Goal: Task Accomplishment & Management: Complete application form

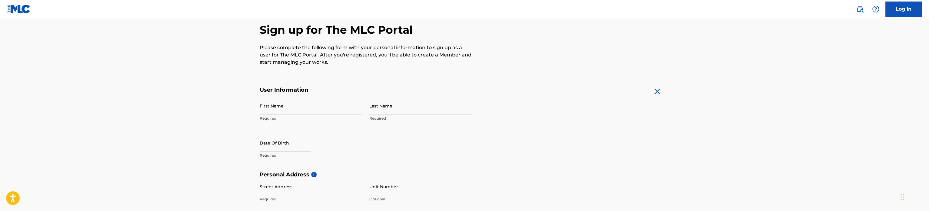
scroll to position [61, 0]
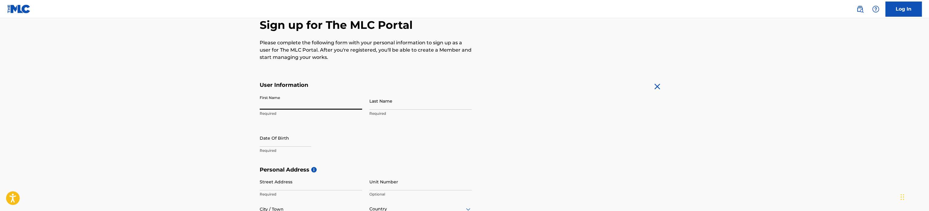
click at [308, 105] on input "First Name" at bounding box center [311, 100] width 102 height 17
type input "[PERSON_NAME]"
type input "[STREET_ADDRESS]"
type input "[GEOGRAPHIC_DATA]"
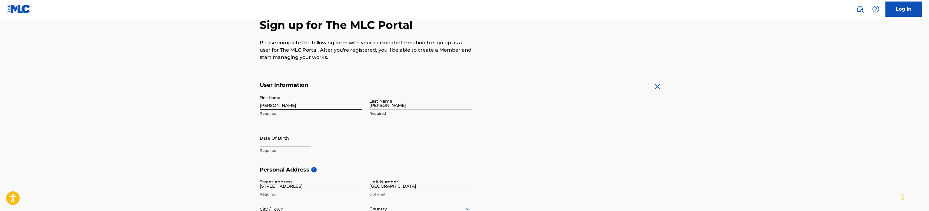
type input "San [PERSON_NAME]"
type input "[US_STATE]"
type input "State"
type input "00926"
type input "787"
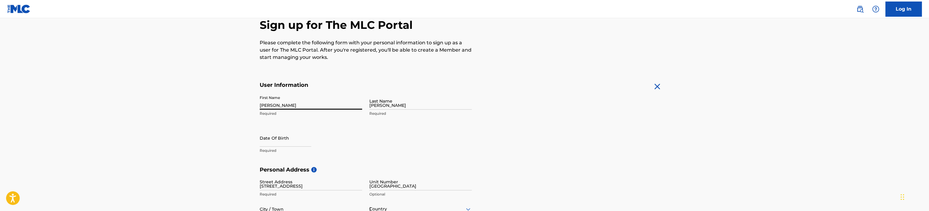
type input "4023799"
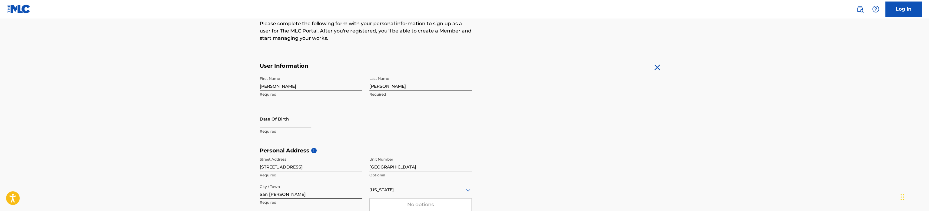
click at [214, 112] on main "The MLC uses identity verification before a user is registered to comply with K…" at bounding box center [464, 152] width 929 height 426
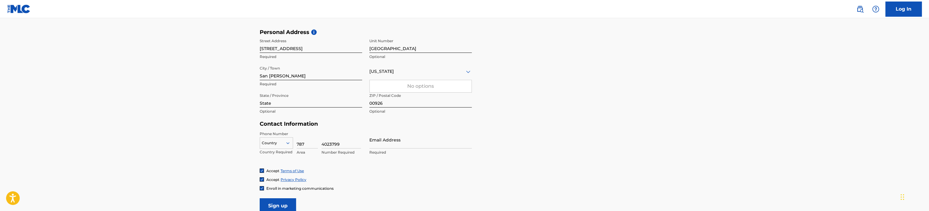
scroll to position [201, 0]
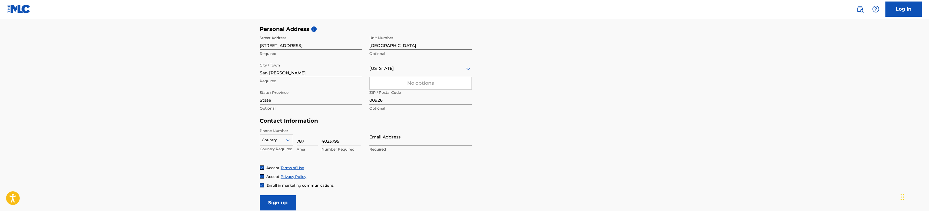
click at [397, 137] on input "Email Address" at bounding box center [420, 136] width 102 height 17
type input "n"
type input "[EMAIL_ADDRESS][DOMAIN_NAME]"
click at [201, 138] on main "The MLC uses identity verification before a user is registered to comply with K…" at bounding box center [464, 30] width 929 height 426
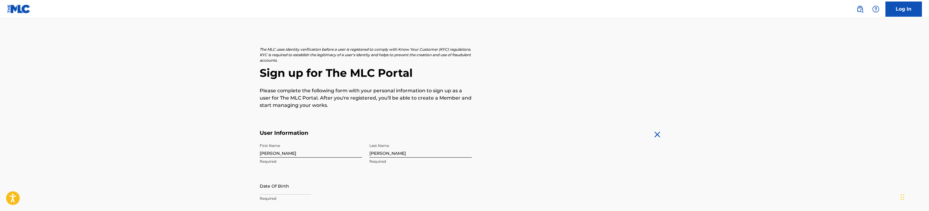
scroll to position [0, 0]
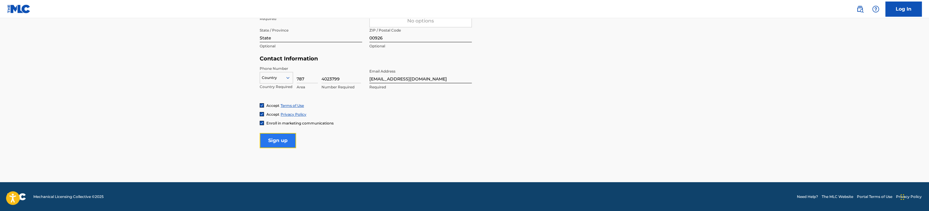
click at [266, 140] on input "Sign up" at bounding box center [278, 140] width 36 height 15
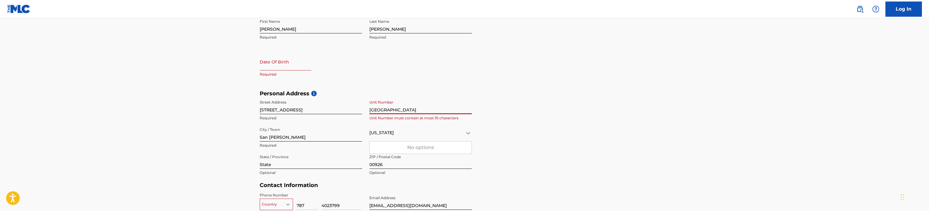
click at [281, 63] on input "text" at bounding box center [285, 61] width 51 height 17
select select "8"
select select "2025"
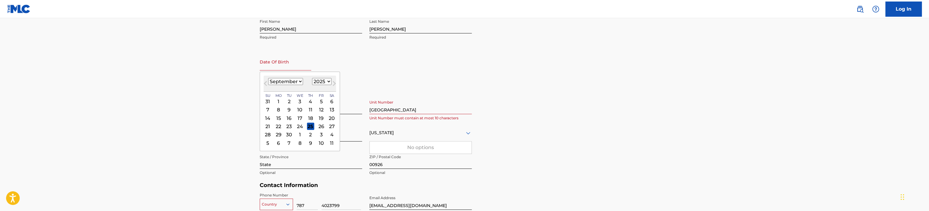
click at [291, 80] on select "January February March April May June July August September October November De…" at bounding box center [285, 81] width 35 height 7
select select "1"
click at [268, 78] on select "January February March April May June July August September October November De…" at bounding box center [285, 81] width 35 height 7
click at [310, 118] on div "13" at bounding box center [310, 117] width 7 height 7
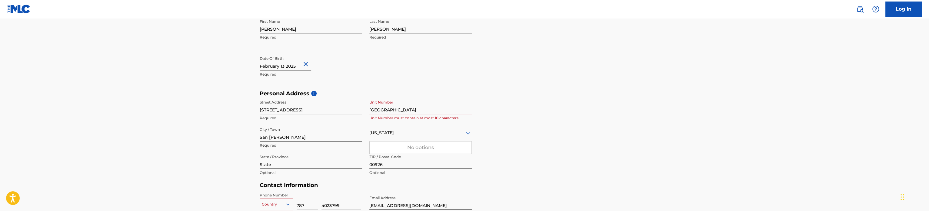
click at [294, 66] on input "text" at bounding box center [285, 61] width 51 height 17
select select "1"
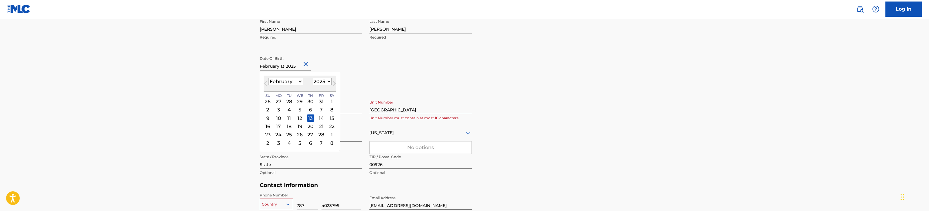
click at [319, 82] on select "1899 1900 1901 1902 1903 1904 1905 1906 1907 1908 1909 1910 1911 1912 1913 1914…" at bounding box center [321, 81] width 19 height 7
select select "1980"
click at [312, 78] on select "1899 1900 1901 1902 1903 1904 1905 1906 1907 1908 1909 1910 1911 1912 1913 1914…" at bounding box center [321, 81] width 19 height 7
click at [221, 109] on main "The MLC uses identity verification before a user is registered to comply with K…" at bounding box center [464, 95] width 929 height 426
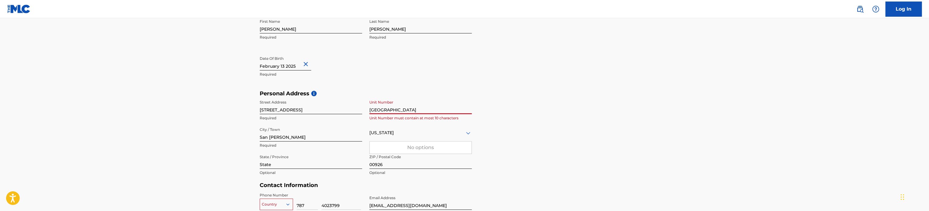
drag, startPoint x: 409, startPoint y: 111, endPoint x: 368, endPoint y: 109, distance: 40.6
click at [368, 109] on div "Street Address [GEOGRAPHIC_DATA] 72 Required Unit [GEOGRAPHIC_DATA] Unit Number…" at bounding box center [366, 138] width 212 height 82
click at [221, 111] on main "The MLC uses identity verification before a user is registered to comply with K…" at bounding box center [464, 95] width 929 height 426
click at [319, 108] on input "[STREET_ADDRESS]" at bounding box center [311, 105] width 102 height 17
paste input "mechanical royalties"
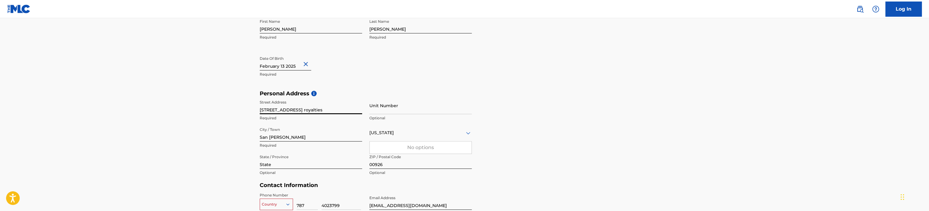
drag, startPoint x: 302, startPoint y: 109, endPoint x: 347, endPoint y: 110, distance: 45.7
click at [347, 110] on input "[STREET_ADDRESS] royalties" at bounding box center [311, 105] width 102 height 17
click at [347, 110] on input "[STREET_ADDRESS]" at bounding box center [311, 105] width 102 height 17
click at [396, 116] on p "Optional" at bounding box center [420, 117] width 102 height 5
click at [396, 110] on input "Unit Number" at bounding box center [420, 105] width 102 height 17
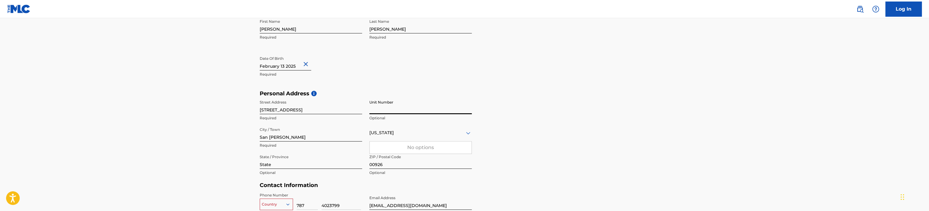
click at [332, 108] on input "[STREET_ADDRESS]" at bounding box center [311, 105] width 102 height 17
drag, startPoint x: 317, startPoint y: 110, endPoint x: 301, endPoint y: 108, distance: 15.6
click at [301, 108] on input "[STREET_ADDRESS]" at bounding box center [311, 105] width 102 height 17
paste input "ad Señorial"
type input "[STREET_ADDRESS]"
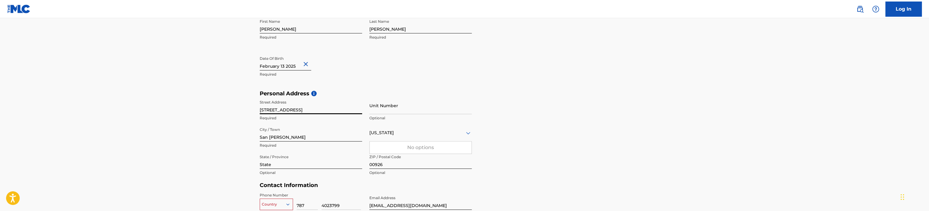
click at [223, 114] on main "The MLC uses identity verification before a user is registered to comply with K…" at bounding box center [464, 95] width 929 height 426
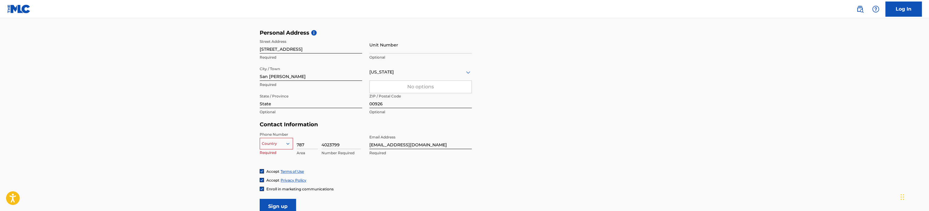
scroll to position [227, 0]
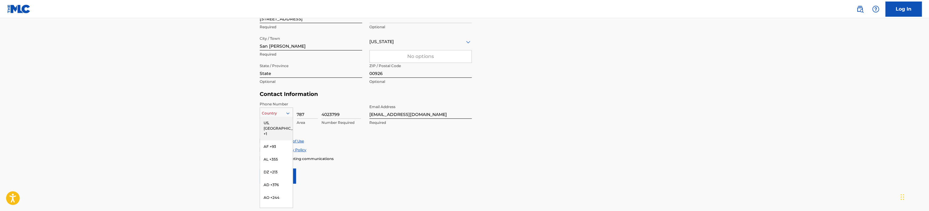
click at [279, 112] on div at bounding box center [276, 113] width 33 height 7
click at [277, 120] on div "US, [GEOGRAPHIC_DATA] +1" at bounding box center [276, 128] width 33 height 24
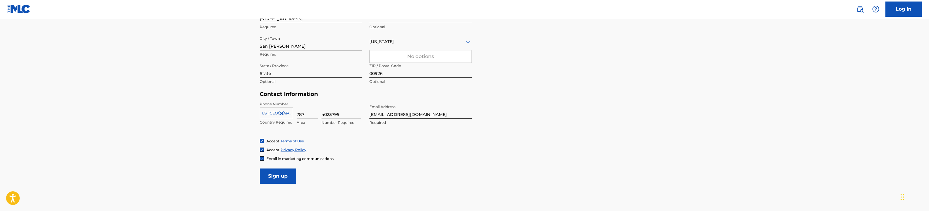
click at [238, 120] on main "The MLC uses identity verification before a user is registered to comply with K…" at bounding box center [464, 4] width 929 height 426
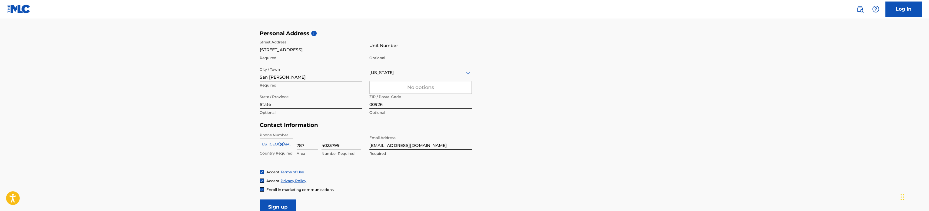
scroll to position [263, 0]
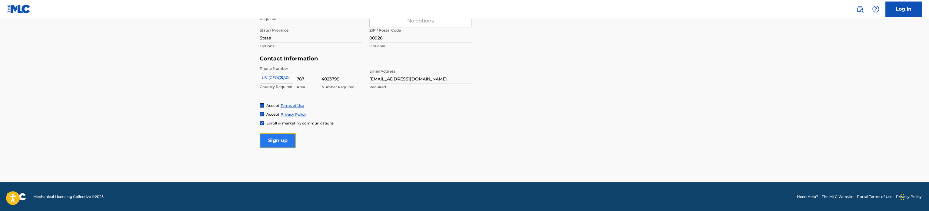
click at [285, 143] on input "Sign up" at bounding box center [278, 140] width 36 height 15
click at [277, 139] on input "Sign up" at bounding box center [278, 140] width 36 height 15
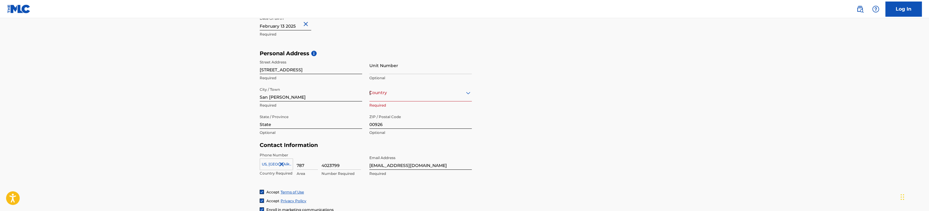
scroll to position [172, 0]
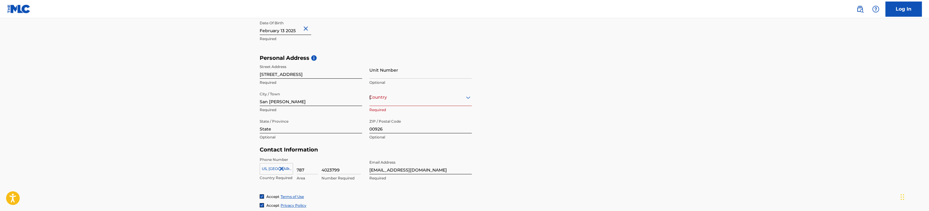
click at [465, 96] on icon at bounding box center [467, 97] width 7 height 7
click at [434, 98] on div "[US_STATE]" at bounding box center [420, 97] width 102 height 8
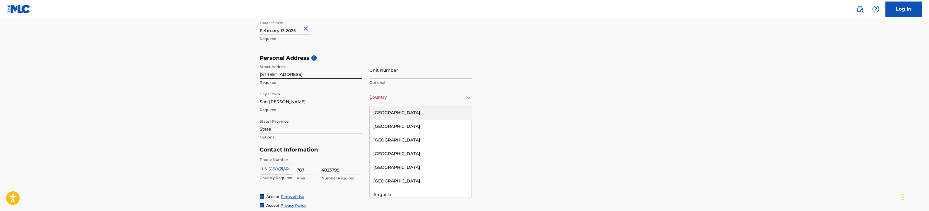
click at [435, 109] on div "[GEOGRAPHIC_DATA]" at bounding box center [421, 113] width 102 height 14
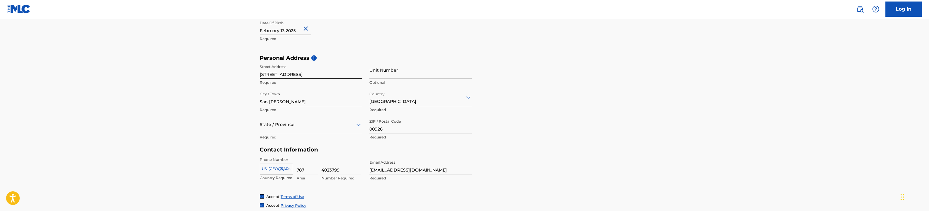
scroll to position [185, 0]
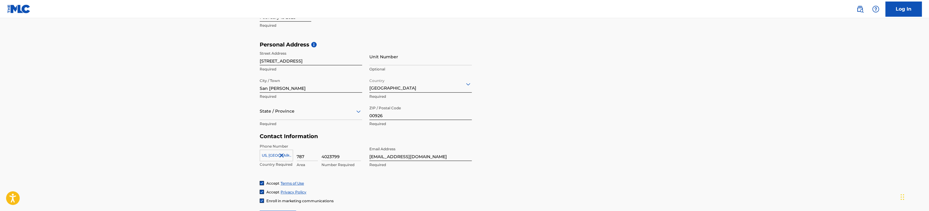
click at [301, 120] on div "State / Province" at bounding box center [311, 110] width 102 height 17
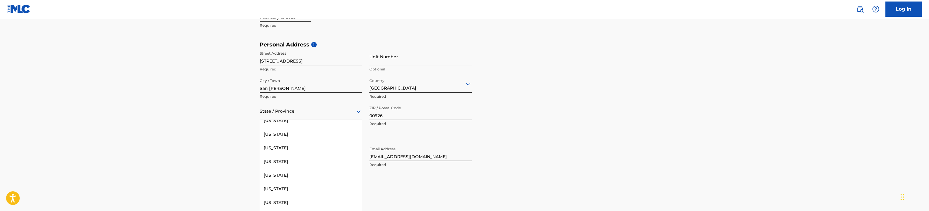
scroll to position [545, 0]
click at [298, 152] on div "[US_STATE]" at bounding box center [311, 154] width 102 height 14
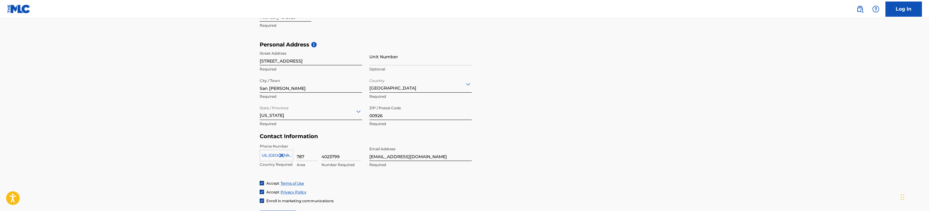
click at [235, 156] on main "The MLC uses identity verification before a user is registered to comply with K…" at bounding box center [464, 46] width 929 height 426
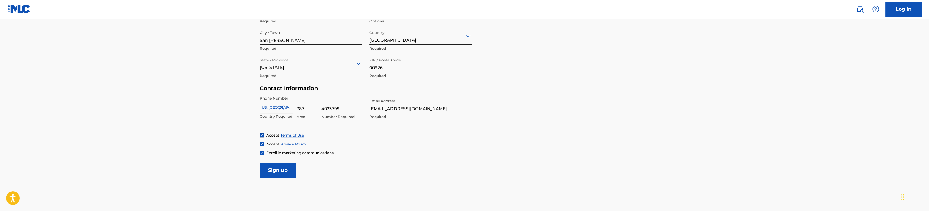
scroll to position [263, 0]
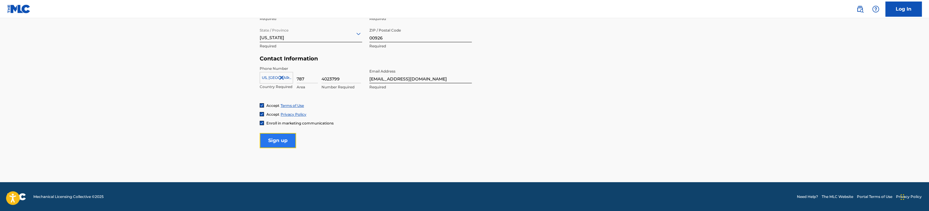
click at [263, 141] on input "Sign up" at bounding box center [278, 140] width 36 height 15
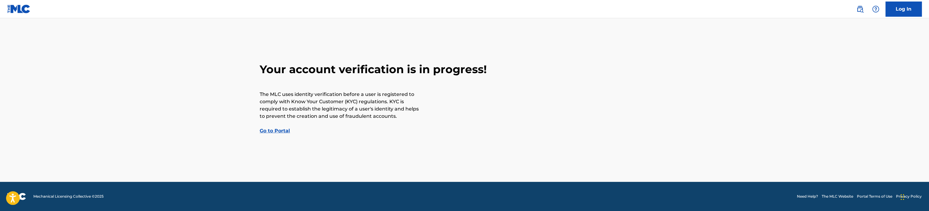
click at [276, 131] on link "Go to Portal" at bounding box center [275, 131] width 30 height 6
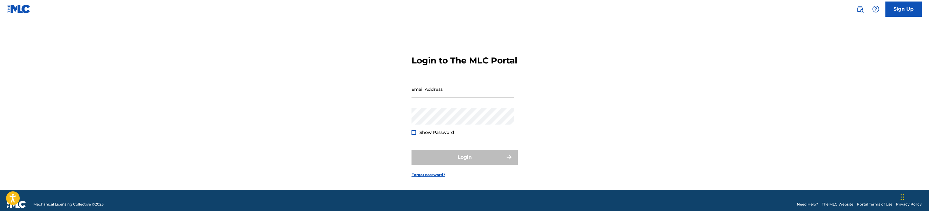
type input "[EMAIL_ADDRESS][DOMAIN_NAME]"
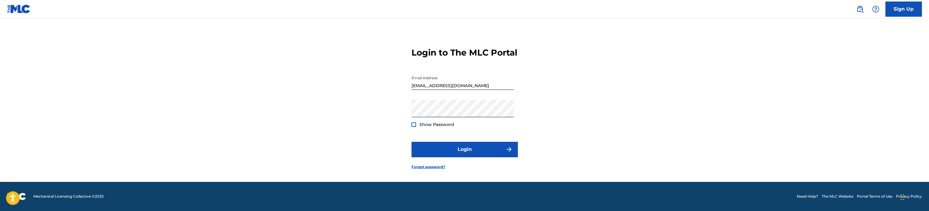
scroll to position [39, 0]
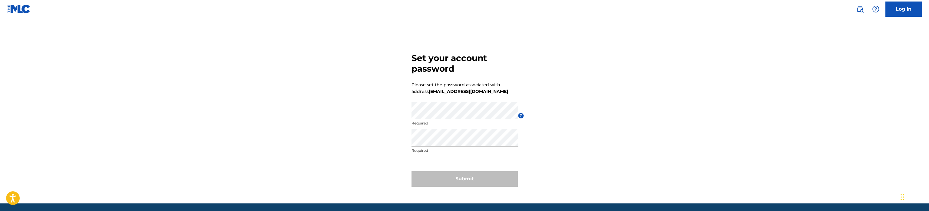
click at [411, 102] on div at bounding box center [411, 102] width 0 height 0
click at [355, 121] on div "Set your account password Please set the password associated with address barco…" at bounding box center [464, 118] width 424 height 170
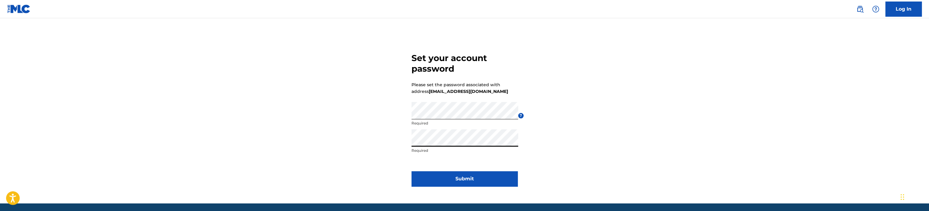
click at [371, 138] on div "Set your account password Please set the password associated with address barco…" at bounding box center [464, 118] width 424 height 170
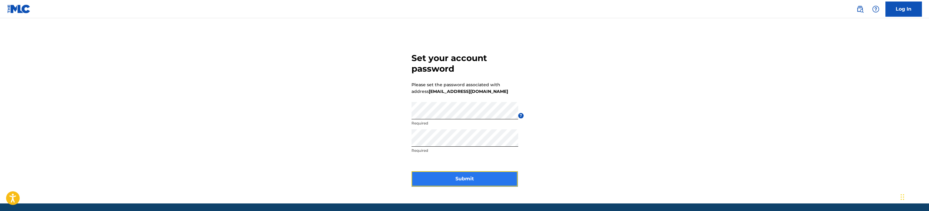
click at [449, 173] on button "Submit" at bounding box center [464, 178] width 106 height 15
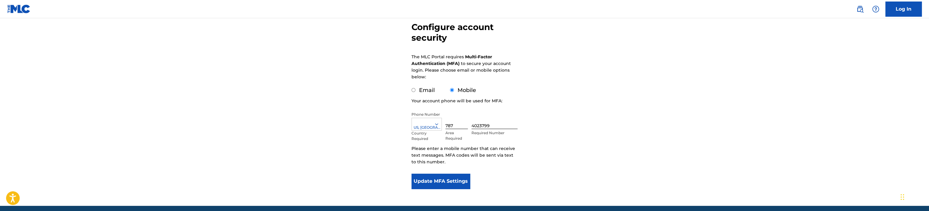
scroll to position [61, 0]
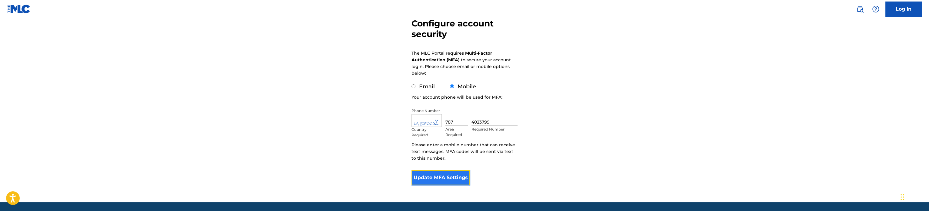
click at [429, 175] on button "Update MFA Settings" at bounding box center [440, 177] width 58 height 15
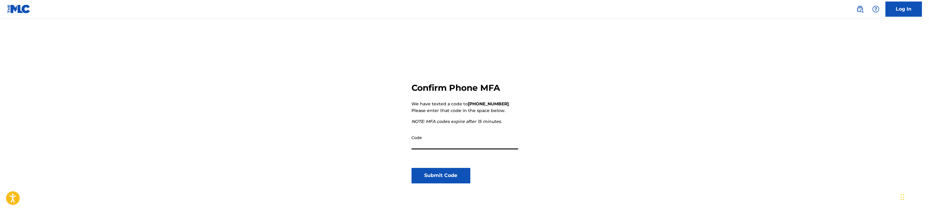
scroll to position [30, 0]
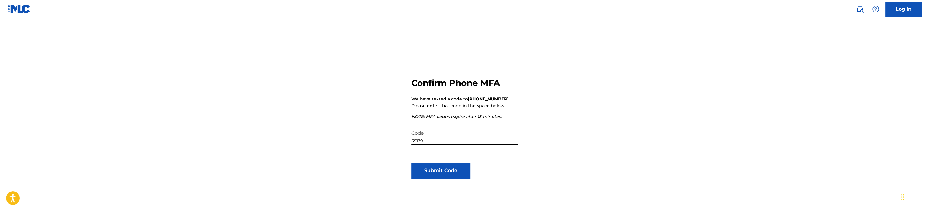
type input "551790"
click button "Submit Code" at bounding box center [440, 170] width 58 height 15
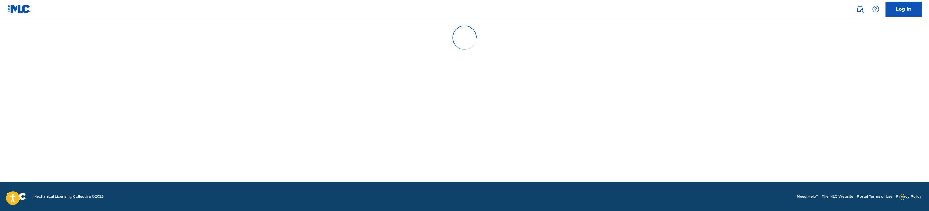
scroll to position [0, 0]
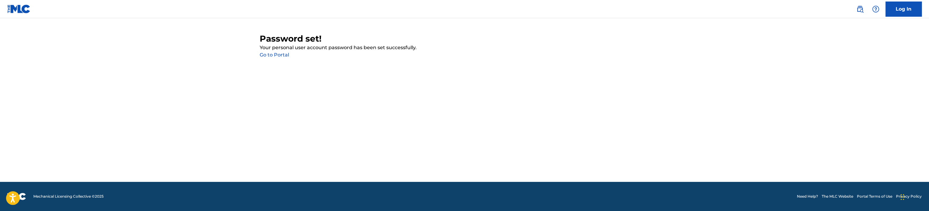
click at [283, 55] on link "Go to Portal" at bounding box center [274, 55] width 29 height 6
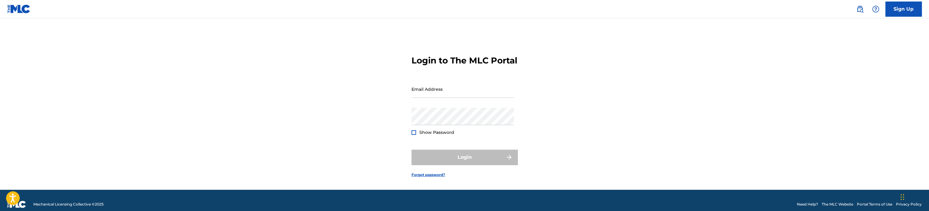
type input "[EMAIL_ADDRESS][DOMAIN_NAME]"
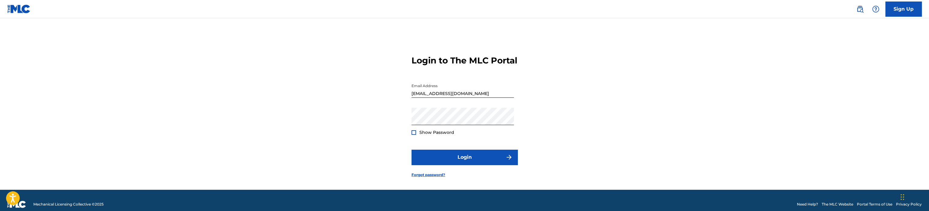
click at [434, 135] on span "Show Password" at bounding box center [436, 131] width 35 height 5
click at [414, 134] on div at bounding box center [413, 132] width 5 height 5
click at [440, 157] on form "Login to The MLC Portal Email Address barcode.beats1380@gmail.com Password Show…" at bounding box center [464, 111] width 106 height 156
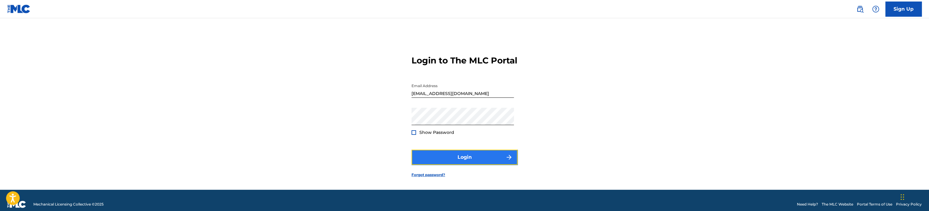
click at [441, 160] on button "Login" at bounding box center [464, 156] width 106 height 15
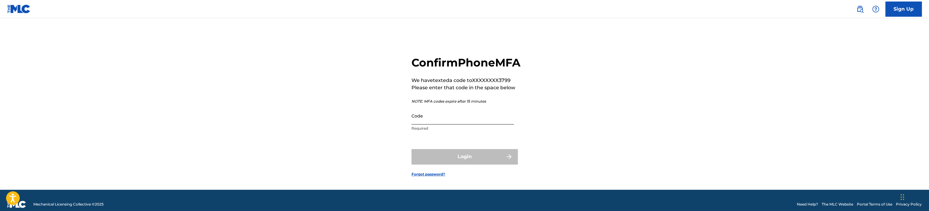
click at [433, 124] on input "Code" at bounding box center [462, 115] width 102 height 17
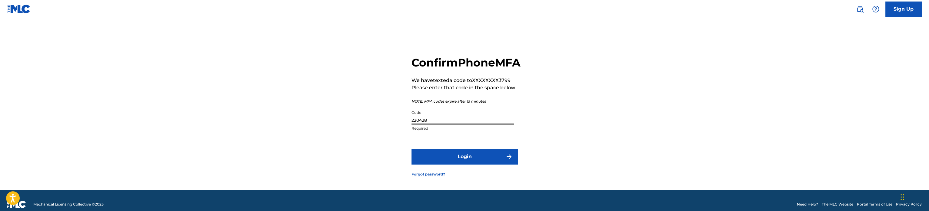
type input "220428"
click at [411, 149] on button "Login" at bounding box center [464, 156] width 106 height 15
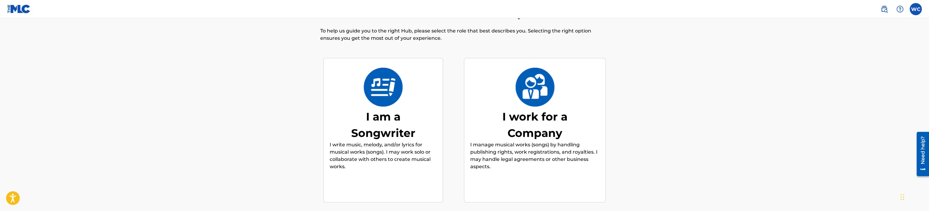
click at [417, 128] on div "I am a Songwriter" at bounding box center [383, 124] width 91 height 33
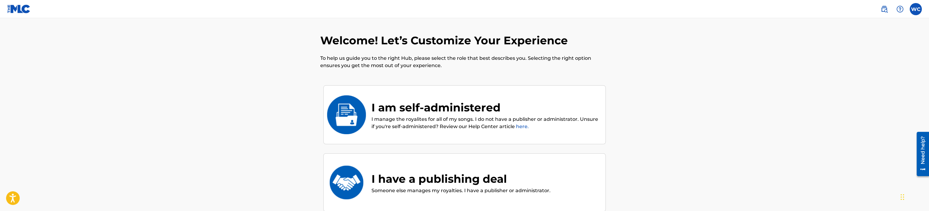
click at [413, 110] on div "I am self-administered" at bounding box center [485, 107] width 228 height 16
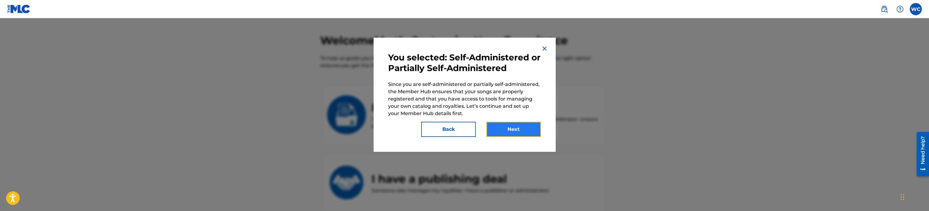
click at [509, 131] on button "Next" at bounding box center [513, 128] width 55 height 15
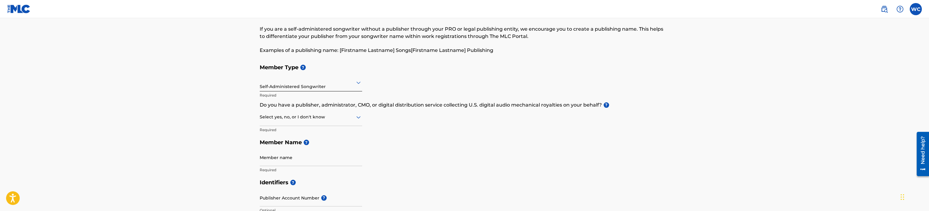
scroll to position [30, 0]
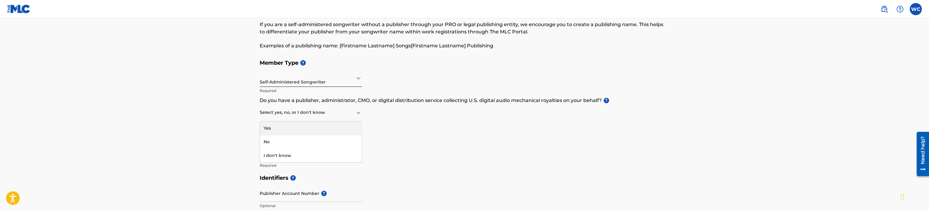
click at [359, 111] on icon at bounding box center [358, 112] width 7 height 7
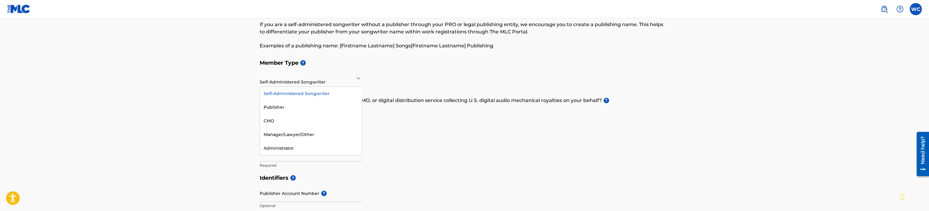
click at [357, 77] on icon at bounding box center [358, 77] width 7 height 7
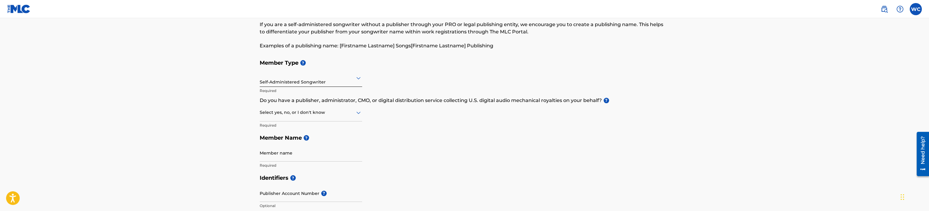
click at [382, 74] on div "Member Type ? Self-Administered Songwriter Required Do you have a publisher, ad…" at bounding box center [464, 113] width 409 height 115
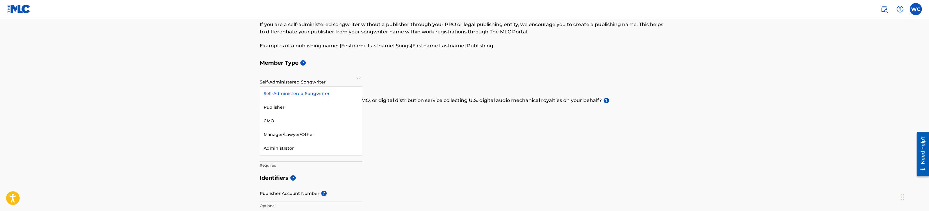
click at [358, 80] on icon at bounding box center [358, 77] width 7 height 7
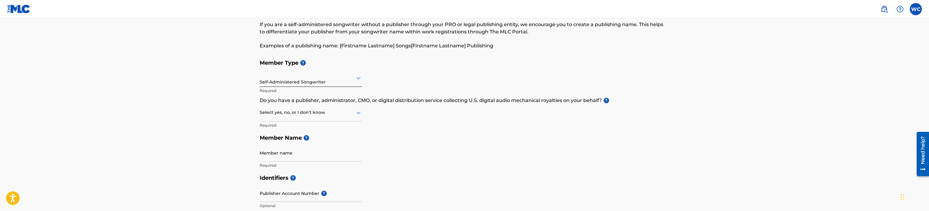
click at [374, 69] on div "Member Type ? Self-Administered Songwriter Required Do you have a publisher, ad…" at bounding box center [464, 113] width 409 height 115
click at [357, 111] on icon at bounding box center [358, 112] width 7 height 7
click at [305, 139] on div "No" at bounding box center [311, 142] width 102 height 14
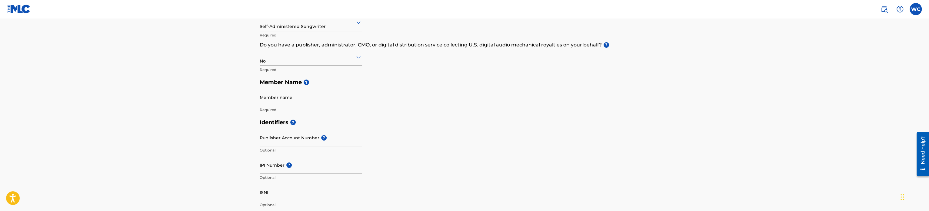
scroll to position [91, 0]
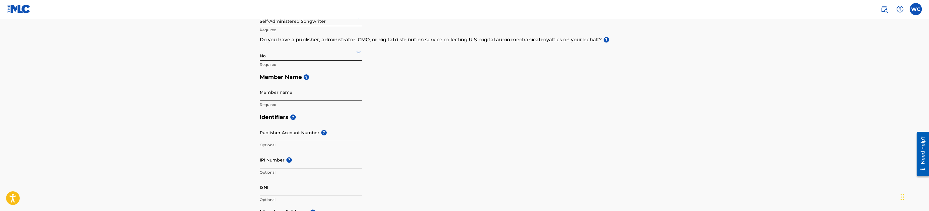
click at [316, 98] on input "Member name" at bounding box center [311, 91] width 102 height 17
click at [312, 94] on input "Member name" at bounding box center [311, 91] width 102 height 17
type input "William Cabrera"
click at [190, 99] on main "Create a Member If you are a self-administered songwriter without a publisher t…" at bounding box center [464, 199] width 929 height 544
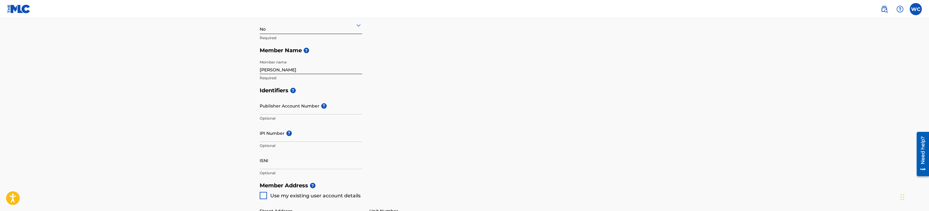
scroll to position [121, 0]
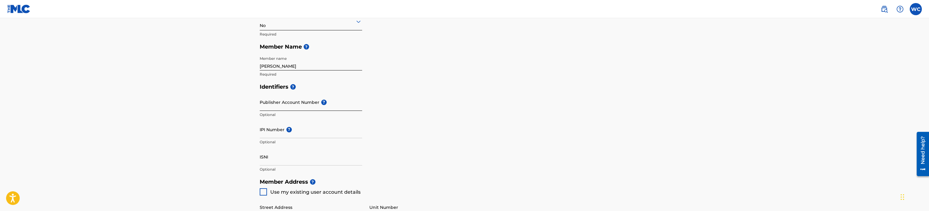
click at [319, 105] on input "Publisher Account Number ?" at bounding box center [311, 101] width 102 height 17
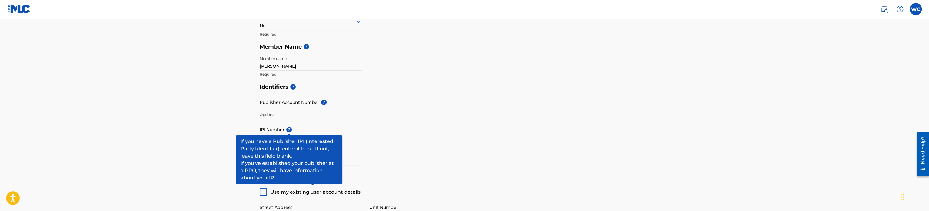
click at [287, 128] on span "?" at bounding box center [288, 129] width 5 height 5
click at [287, 128] on input "IPI Number ?" at bounding box center [311, 129] width 102 height 17
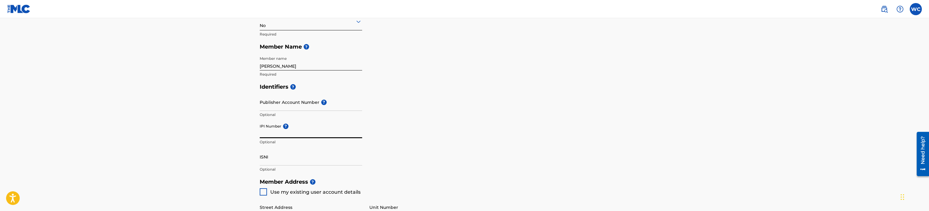
click at [339, 131] on input "IPI Number ?" at bounding box center [311, 129] width 102 height 17
click at [274, 132] on input "IPI Number ?" at bounding box center [311, 129] width 102 height 17
paste input "01001267717"
drag, startPoint x: 268, startPoint y: 133, endPoint x: 248, endPoint y: 131, distance: 20.1
click at [248, 131] on main "Create a Member If you are a self-administered songwriter without a publisher t…" at bounding box center [464, 169] width 929 height 544
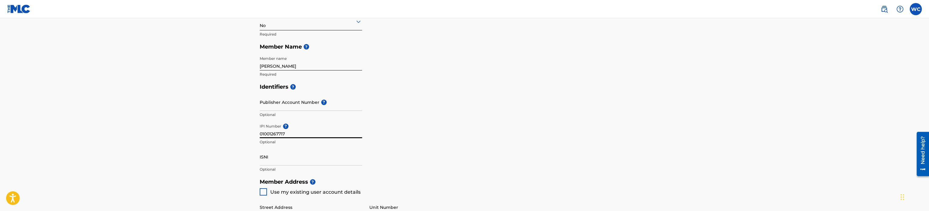
type input "01001267717"
click at [241, 131] on main "Create a Member If you are a self-administered songwriter without a publisher t…" at bounding box center [464, 169] width 929 height 544
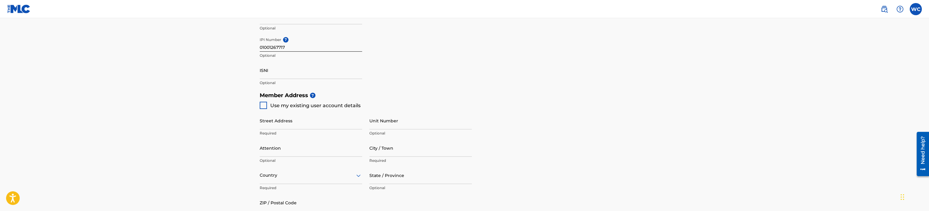
scroll to position [212, 0]
click at [262, 102] on div at bounding box center [263, 100] width 7 height 7
type input "[STREET_ADDRESS]"
type input "San [PERSON_NAME]"
type input "00926"
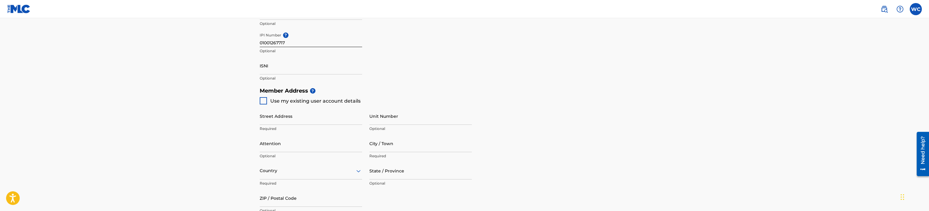
type input "787"
type input "4023799"
type input "[EMAIL_ADDRESS][DOMAIN_NAME]"
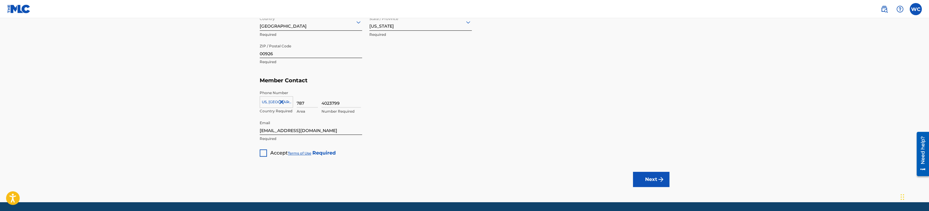
scroll to position [363, 0]
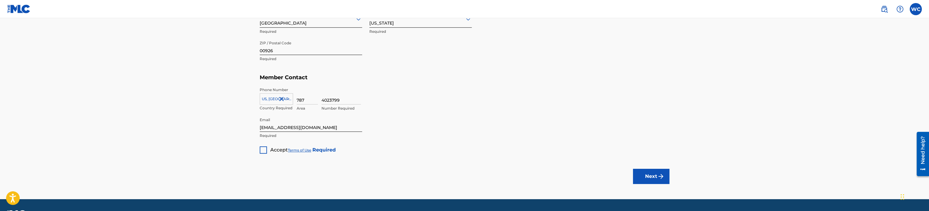
click at [262, 150] on div at bounding box center [263, 149] width 7 height 7
click at [647, 172] on button "Next" at bounding box center [651, 175] width 36 height 15
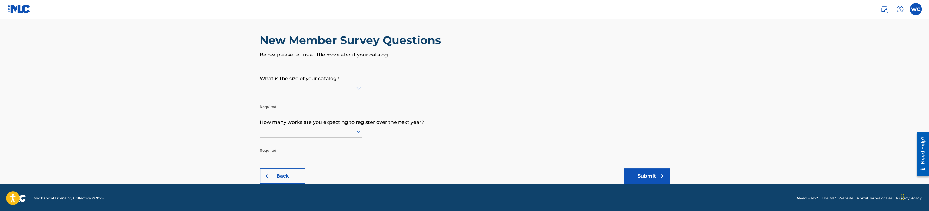
click at [350, 89] on div at bounding box center [311, 88] width 102 height 8
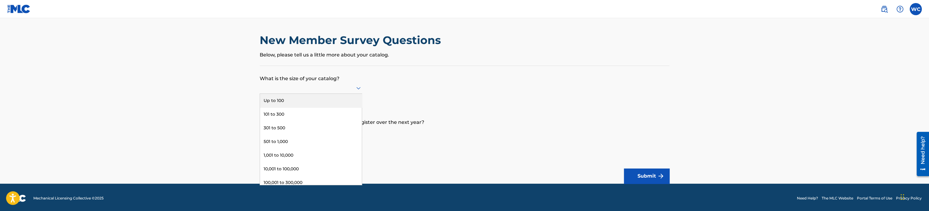
click at [340, 97] on div "Up to 100" at bounding box center [311, 101] width 102 height 14
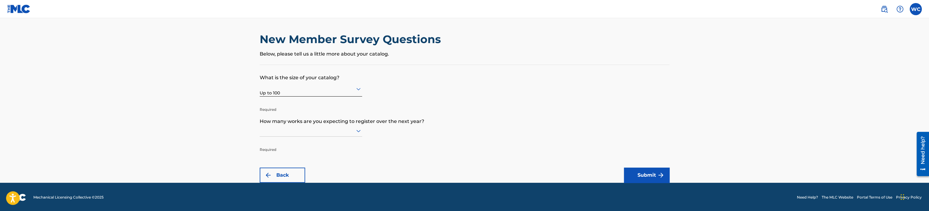
scroll to position [2, 0]
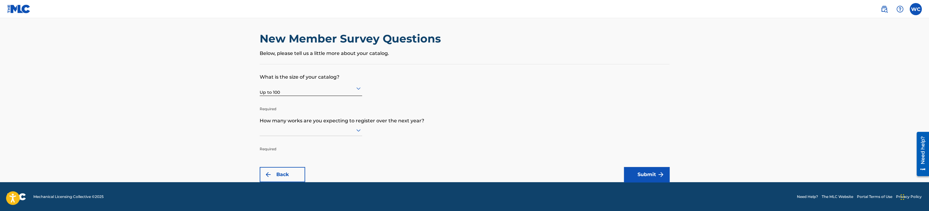
click at [356, 129] on icon at bounding box center [358, 130] width 4 height 2
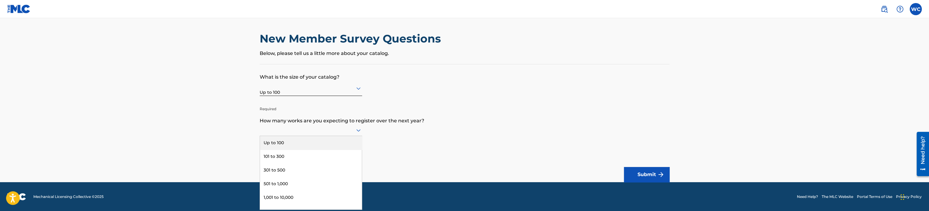
click at [330, 137] on div "Up to 100" at bounding box center [311, 143] width 102 height 14
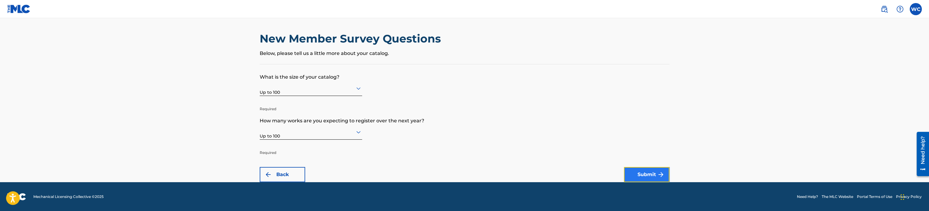
click at [629, 174] on button "Submit" at bounding box center [646, 174] width 45 height 15
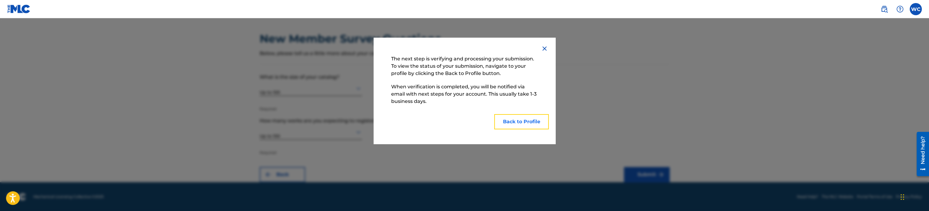
click at [522, 123] on button "Back to Profile" at bounding box center [521, 121] width 55 height 15
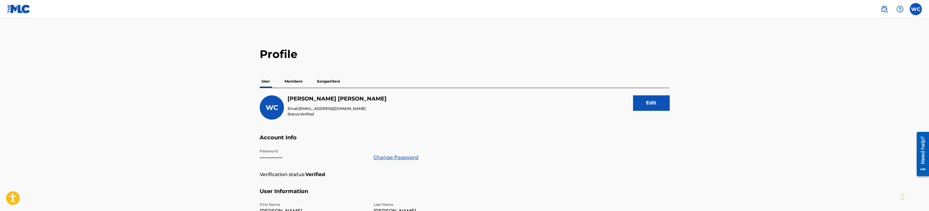
click at [297, 83] on p "Members" at bounding box center [294, 81] width 22 height 13
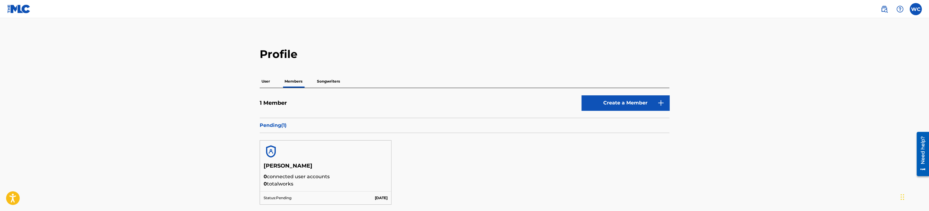
click at [329, 81] on p "Songwriters" at bounding box center [328, 81] width 27 height 13
